Goal: Transaction & Acquisition: Purchase product/service

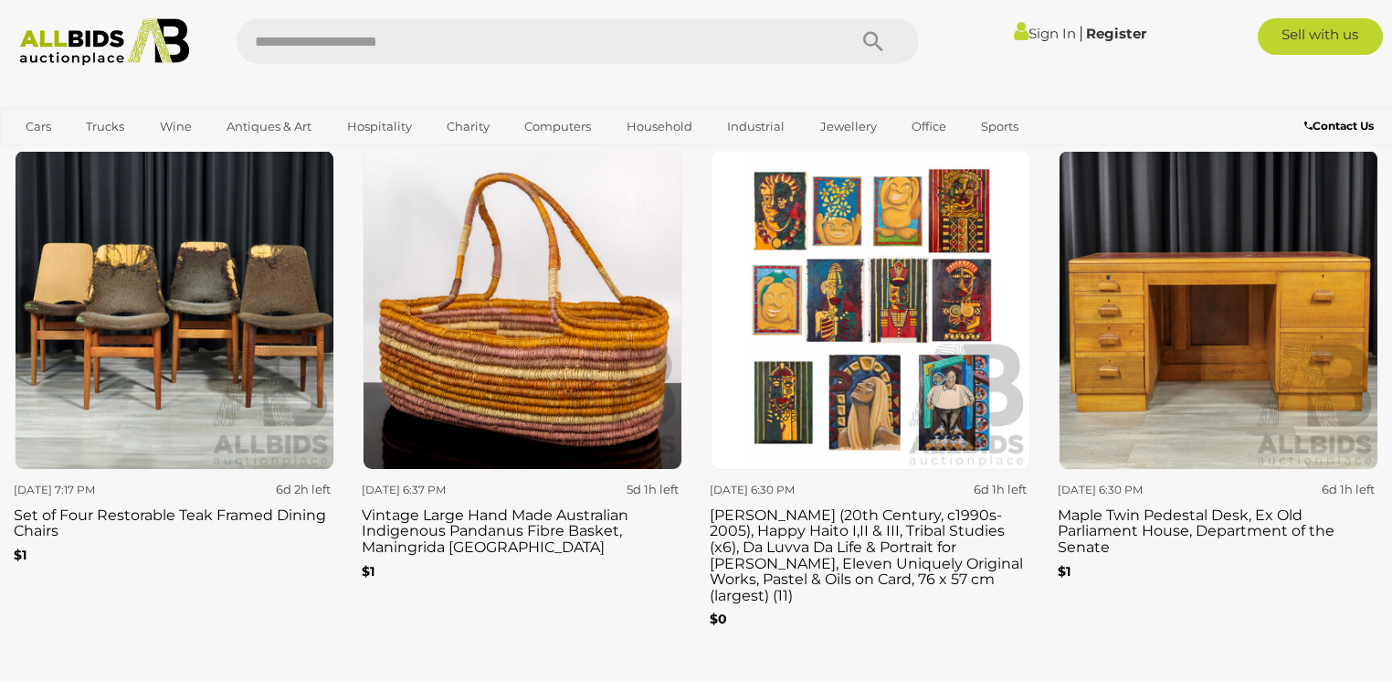
scroll to position [2631, 0]
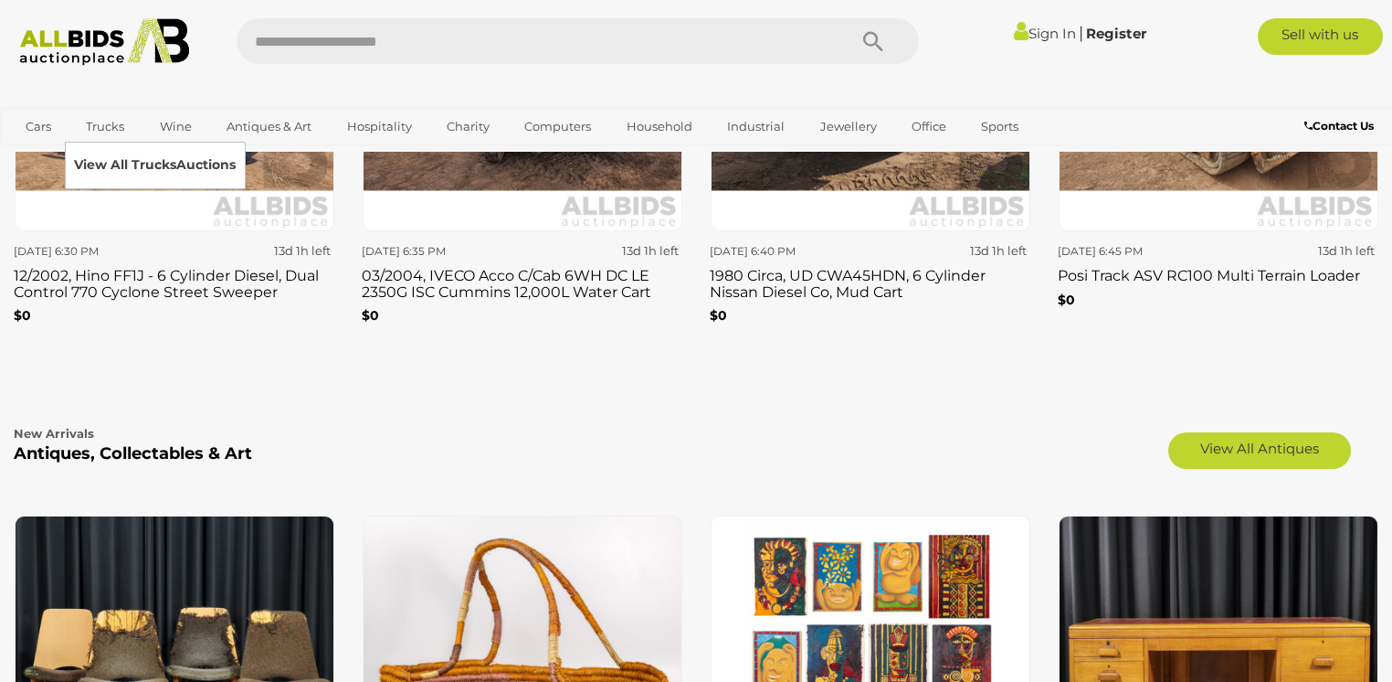
click at [121, 163] on link "View All Trucks Auctions" at bounding box center [155, 165] width 162 height 28
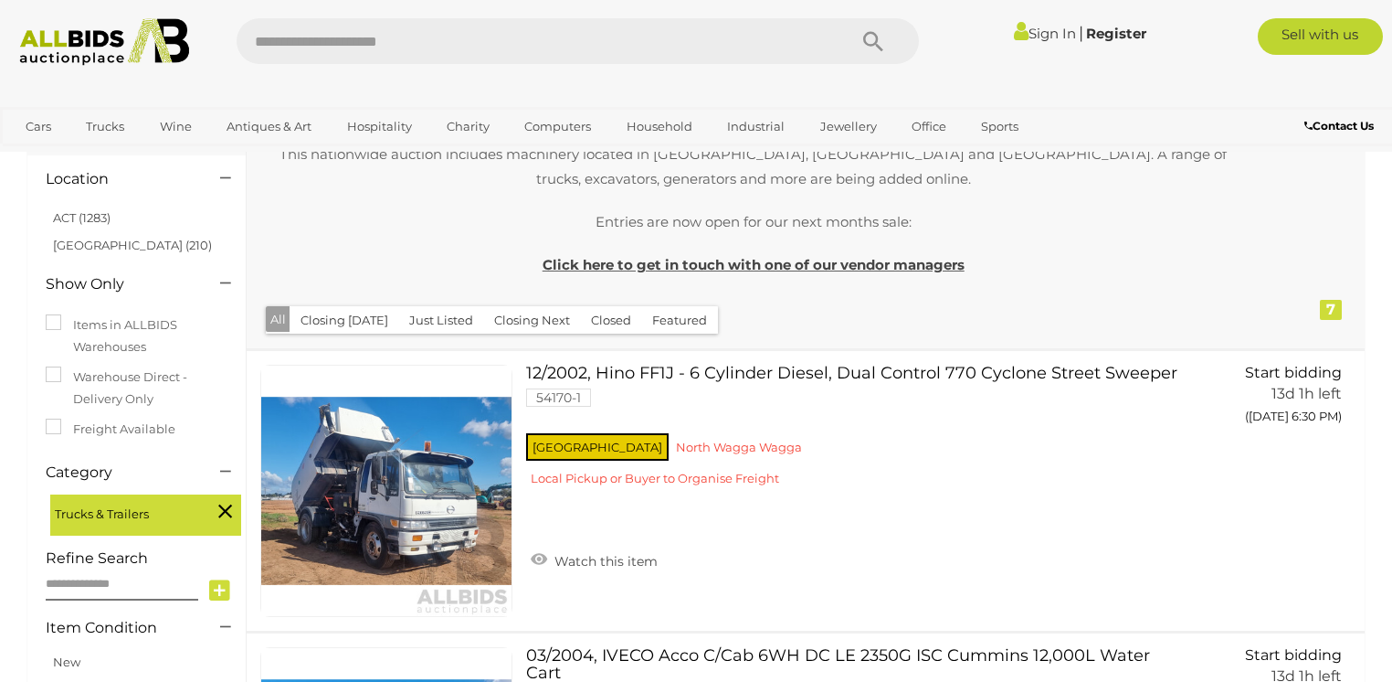
scroll to position [73, 0]
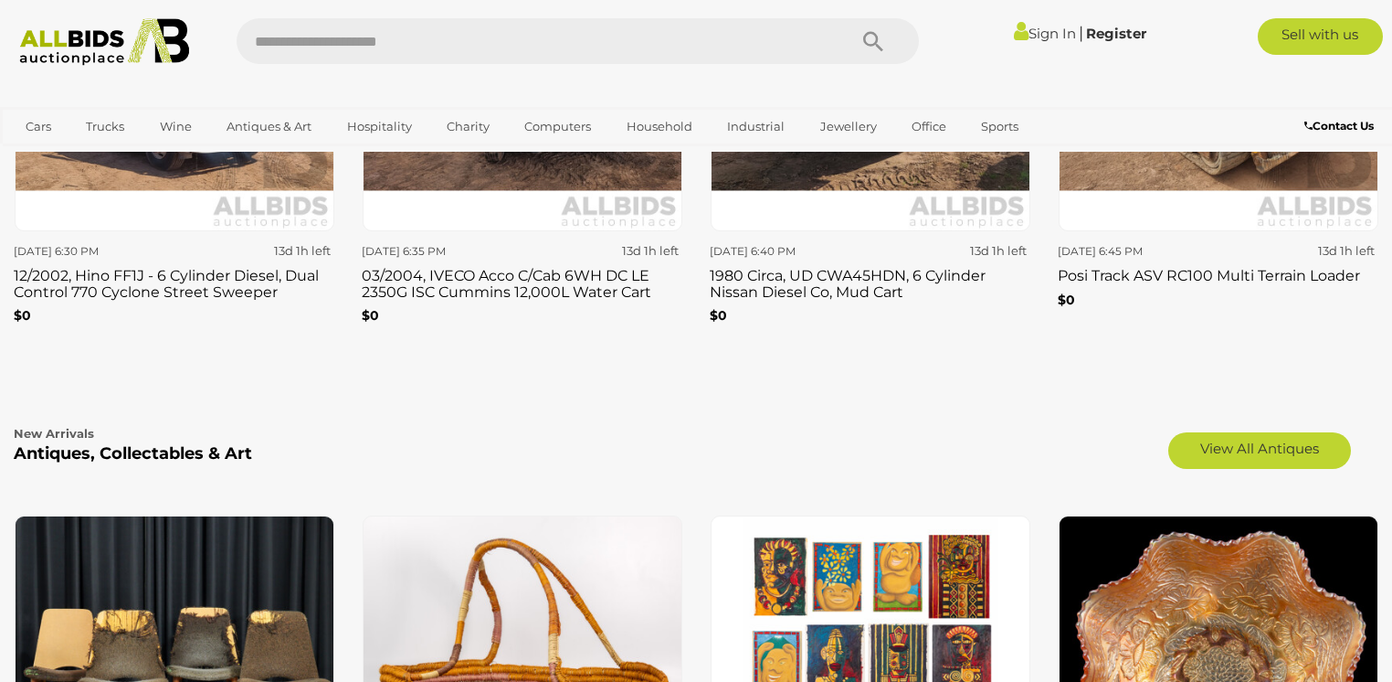
scroll to position [2339, 0]
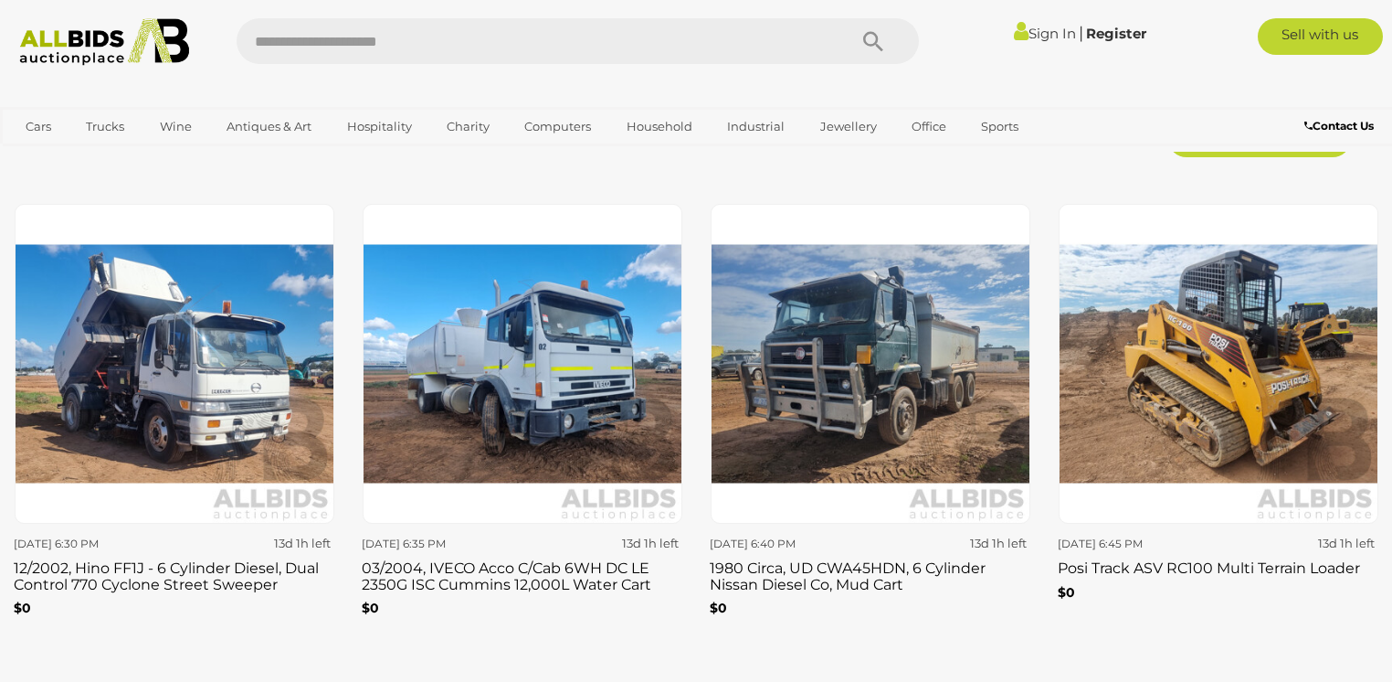
click at [1194, 377] on img at bounding box center [1219, 364] width 320 height 320
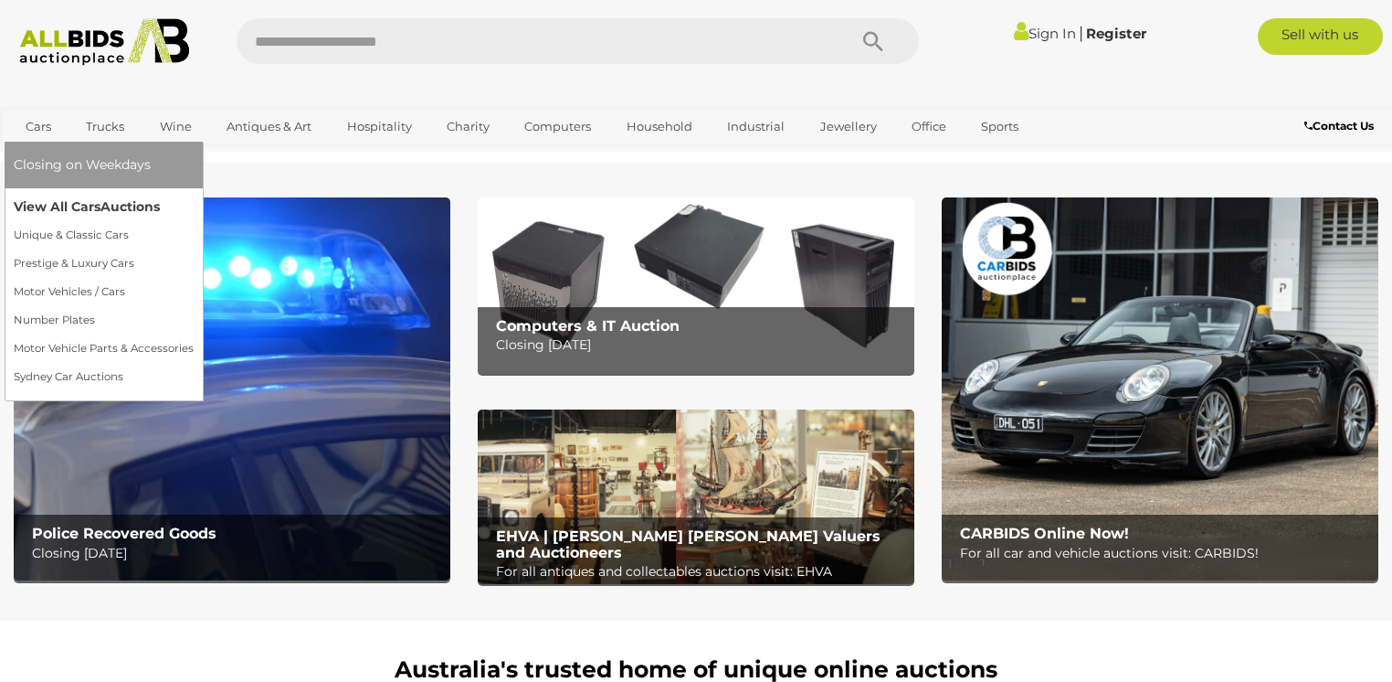
click at [41, 202] on link "View All Cars Auctions" at bounding box center [104, 207] width 180 height 28
click at [52, 205] on link "View All Cars Auctions" at bounding box center [104, 207] width 180 height 28
